Goal: Task Accomplishment & Management: Use online tool/utility

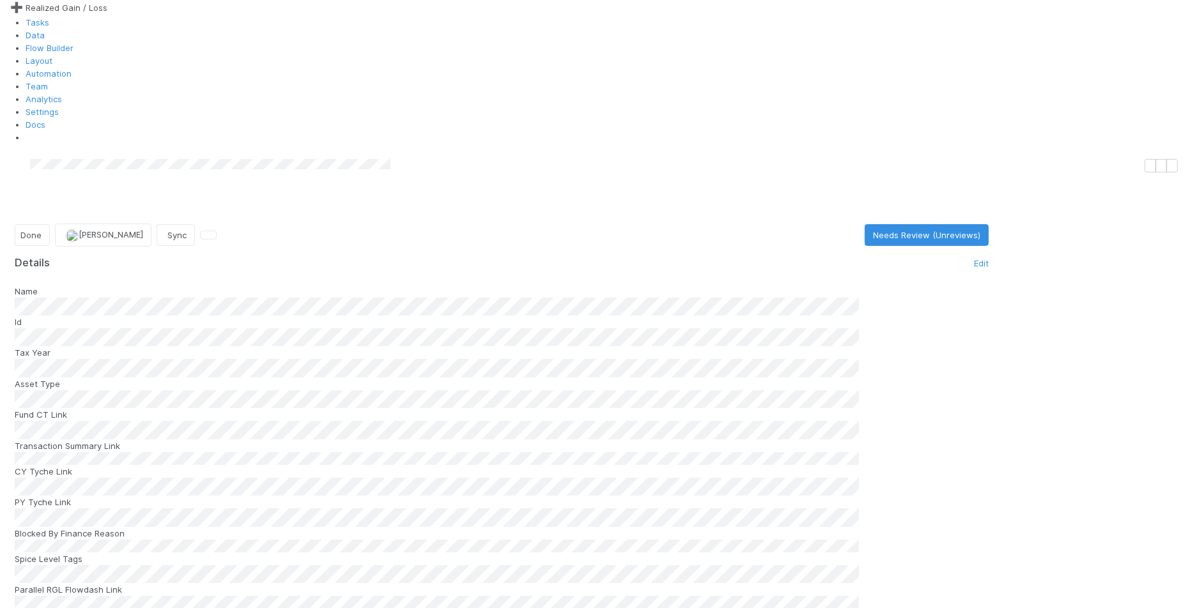
click at [15, 165] on icon at bounding box center [15, 165] width 0 height 0
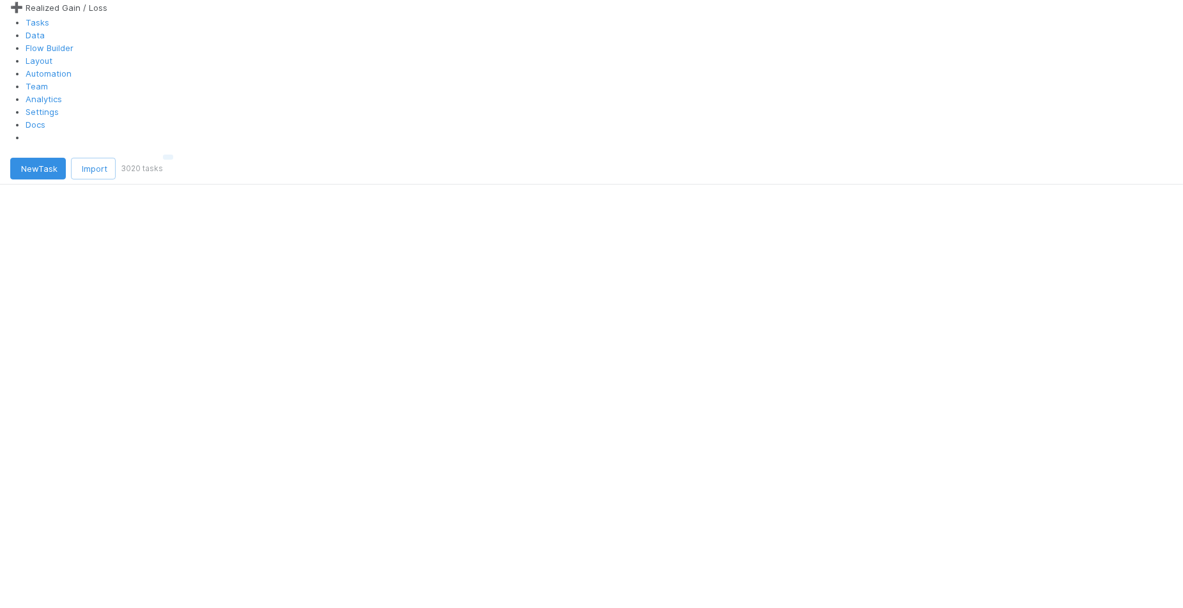
scroll to position [13, 13]
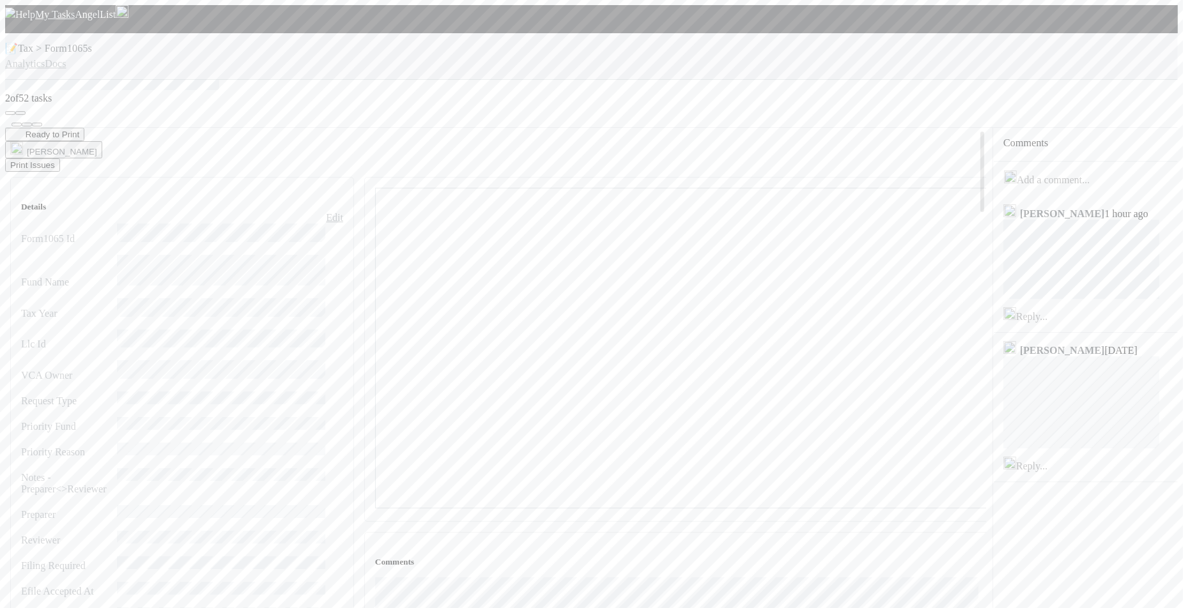
scroll to position [247, 591]
click at [5, 80] on icon at bounding box center [5, 80] width 0 height 0
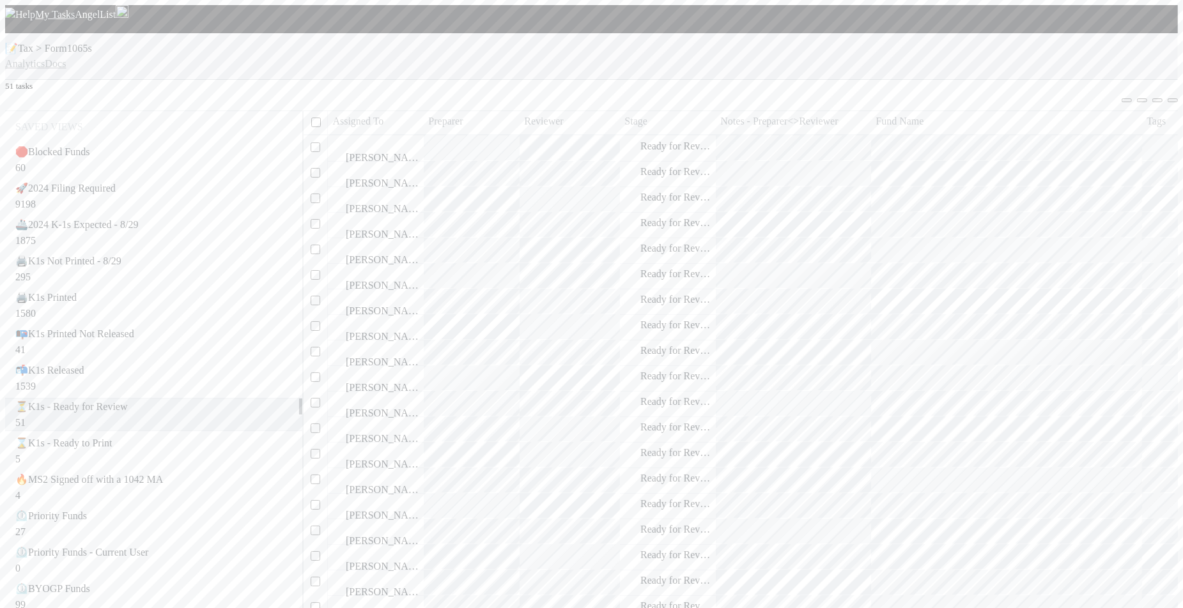
scroll to position [13, 13]
